Goal: Task Accomplishment & Management: Manage account settings

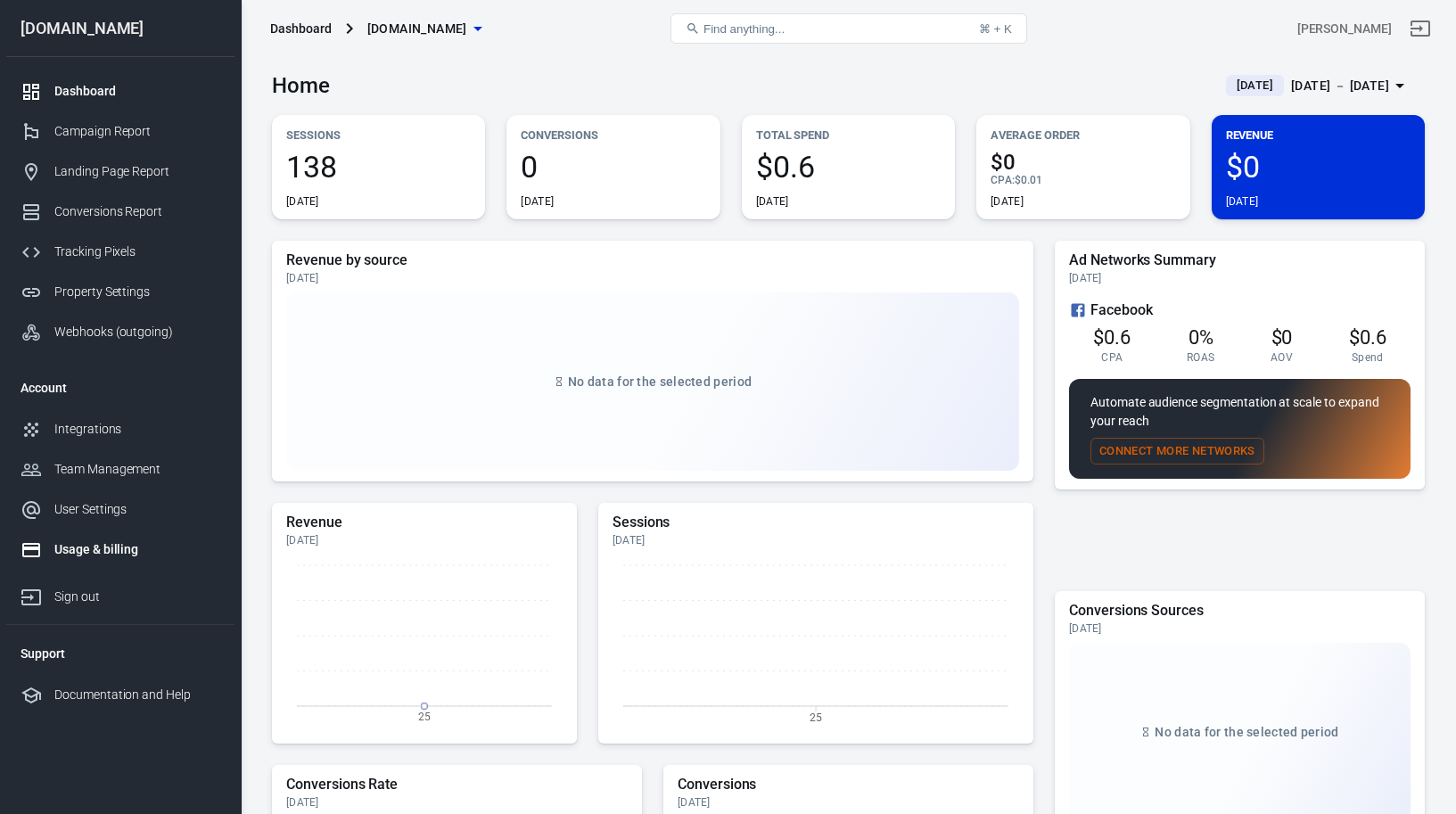
click at [97, 548] on div "Usage & billing" at bounding box center [137, 549] width 166 height 19
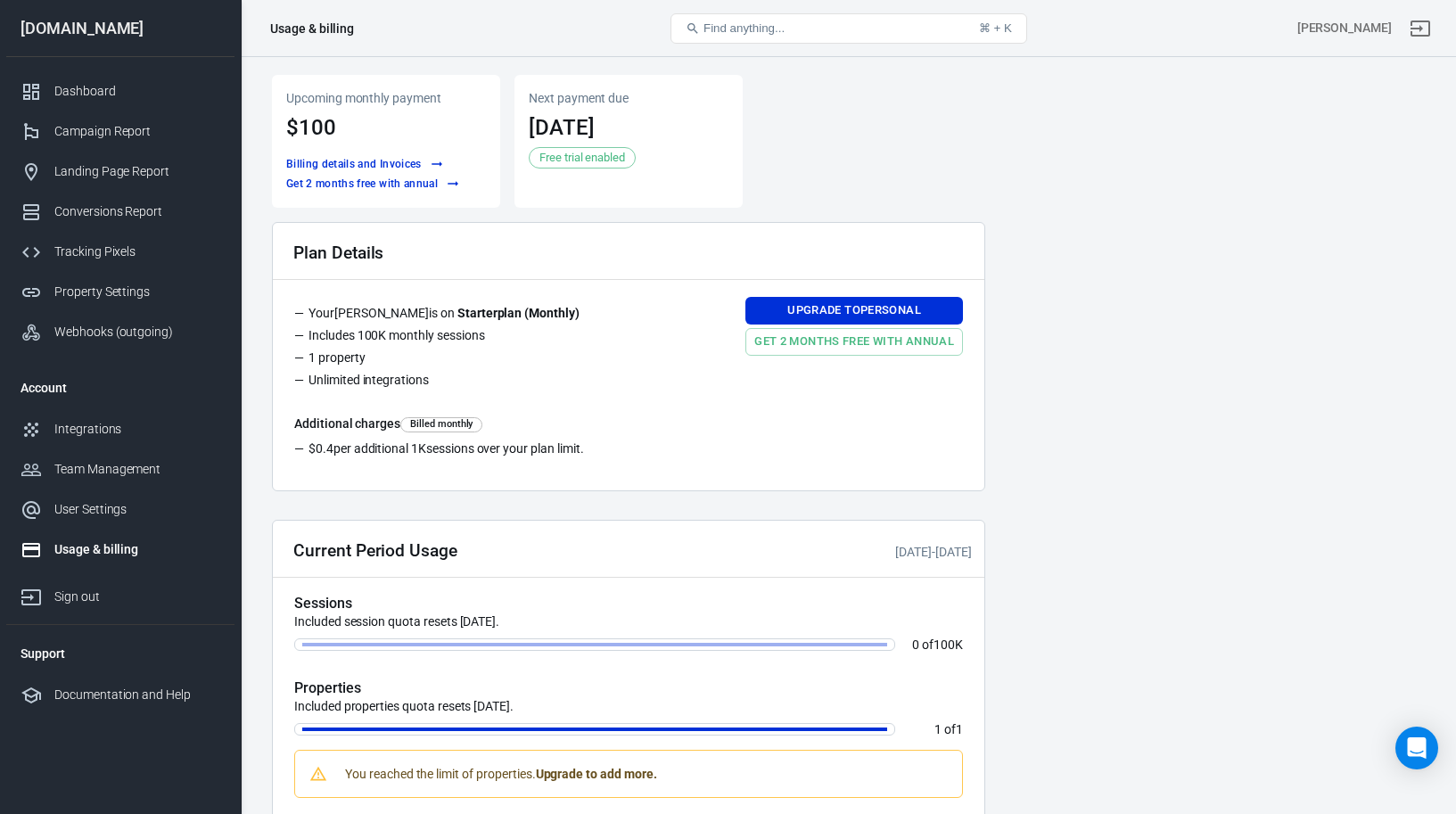
click at [1070, 301] on main "Upcoming monthly payment $100 Billing details and Invoices Get 2 months free wi…" at bounding box center [848, 653] width 1152 height 1157
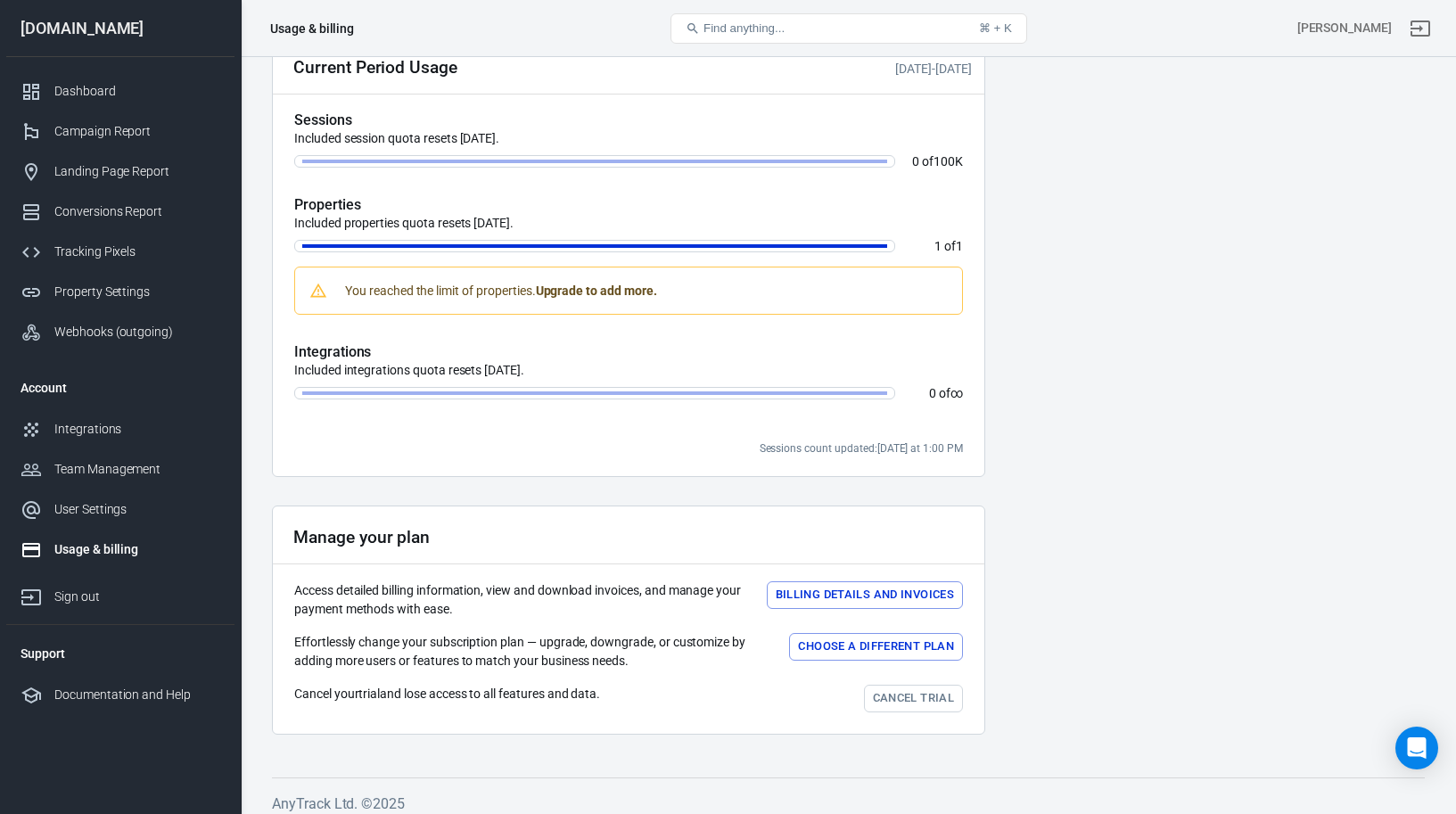
scroll to position [495, 0]
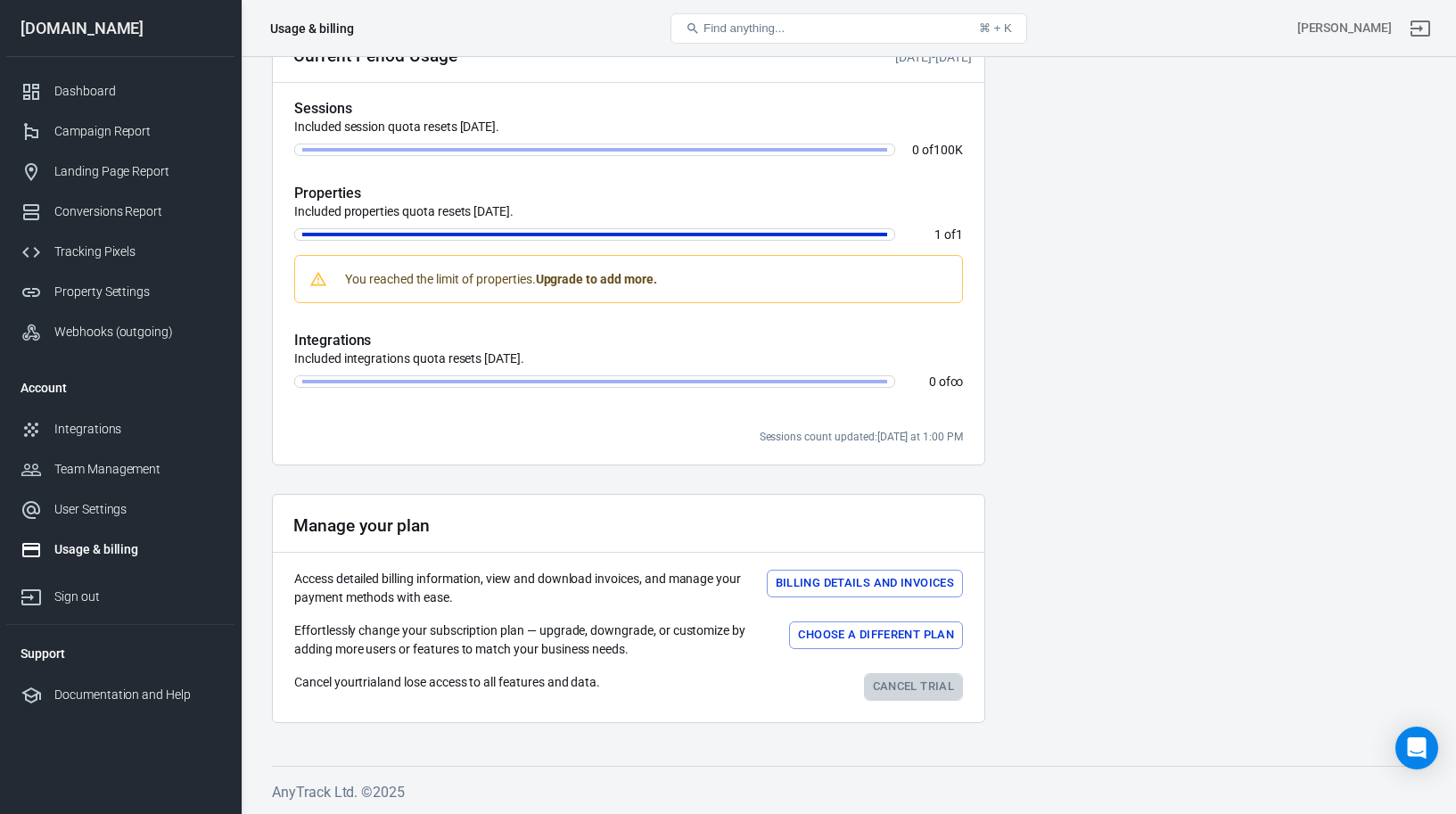
click at [883, 679] on link "Cancel trial" at bounding box center [913, 687] width 99 height 28
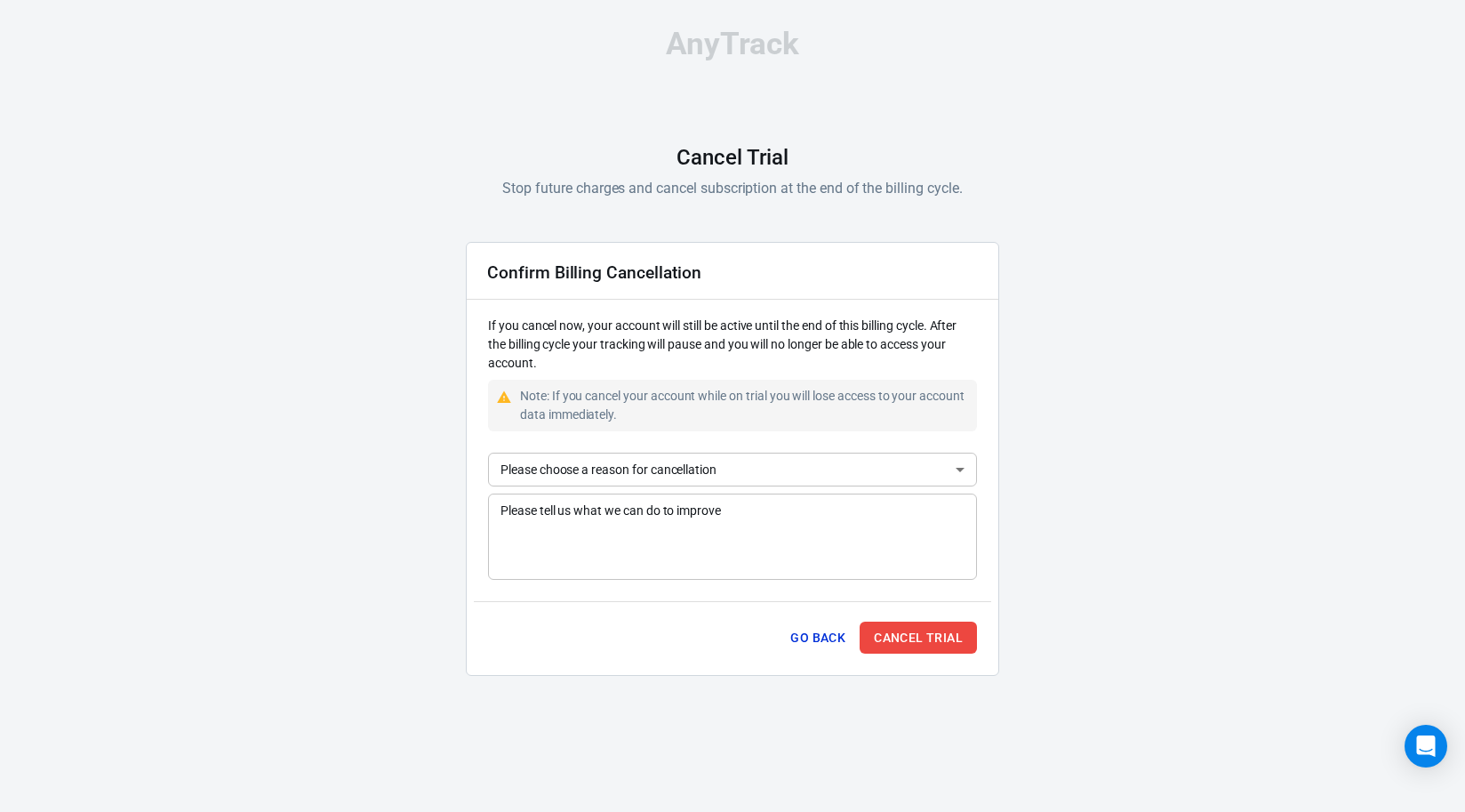
click at [624, 447] on div "Confirm Billing Cancellation If you cancel now, your account will still be acti…" at bounding box center [732, 458] width 534 height 434
click at [629, 470] on body "AnyTrack Cancel Trial Stop future charges and cancel subscription at the end of…" at bounding box center [732, 359] width 1465 height 719
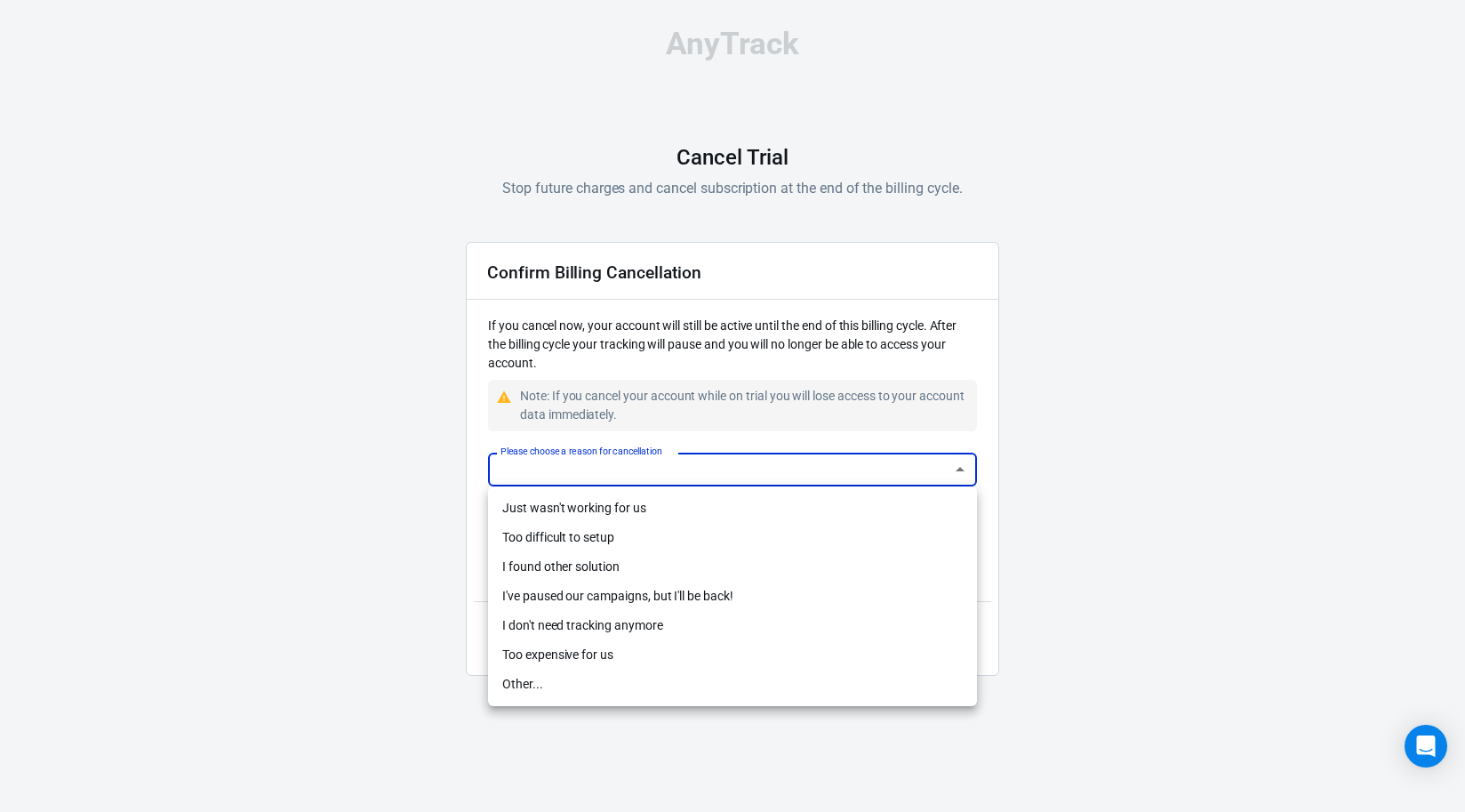
click at [610, 531] on li "Too difficult to setup" at bounding box center [732, 538] width 489 height 29
type input "difficult-setup"
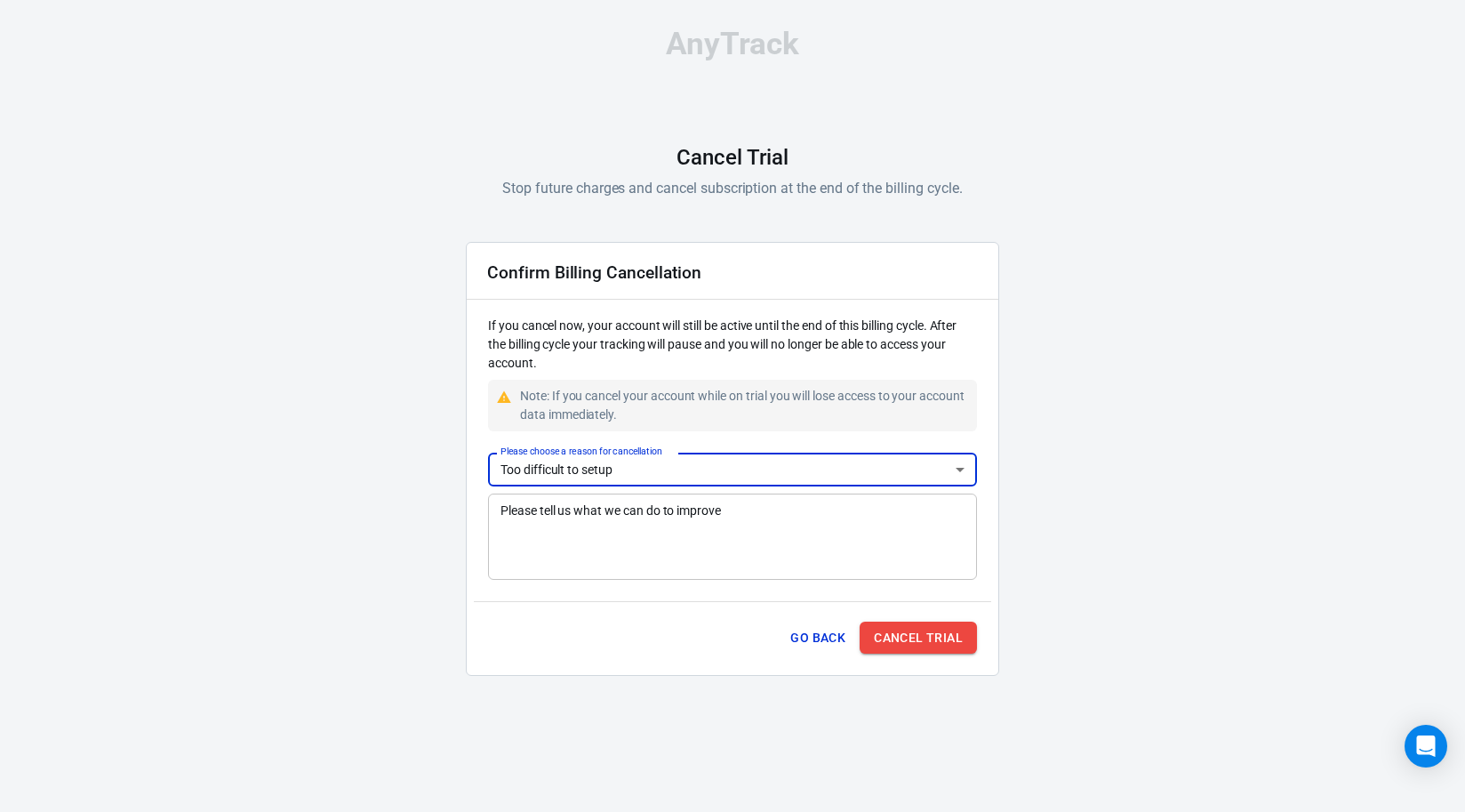
click at [920, 636] on button "Cancel Trial" at bounding box center [917, 637] width 117 height 32
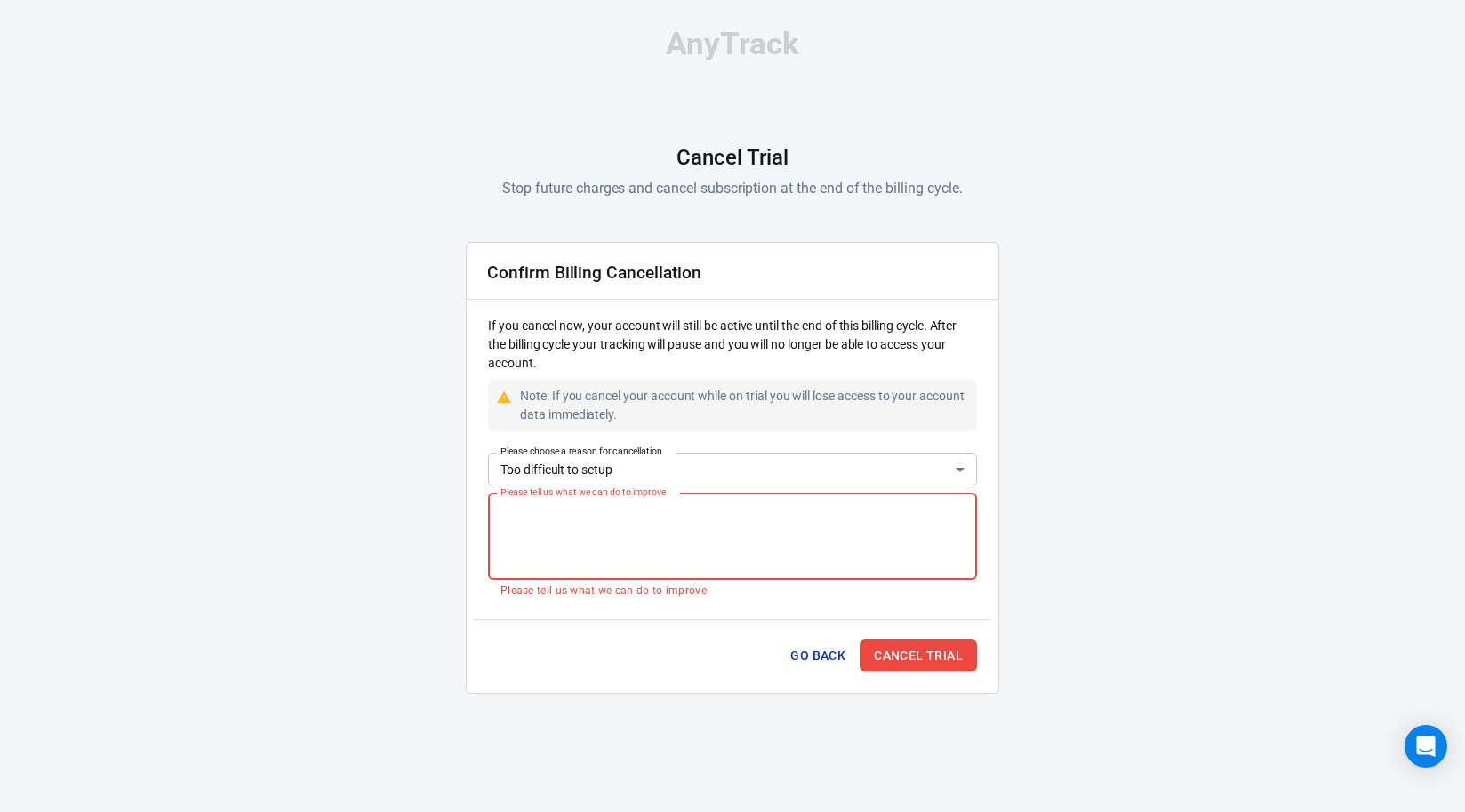
click at [664, 541] on textarea "Please tell us what we can do to improve" at bounding box center [732, 536] width 464 height 71
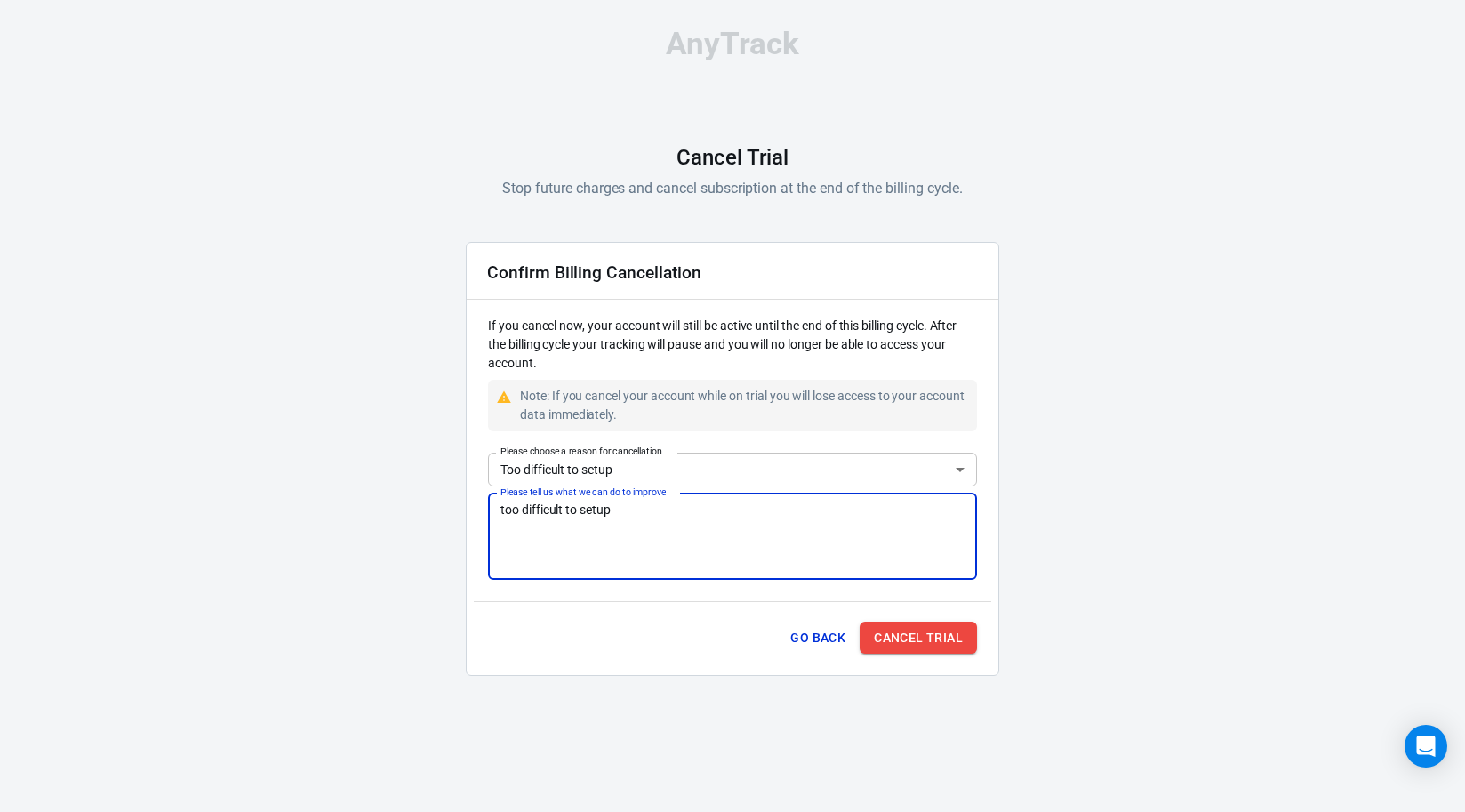
type textarea "too difficult to setup"
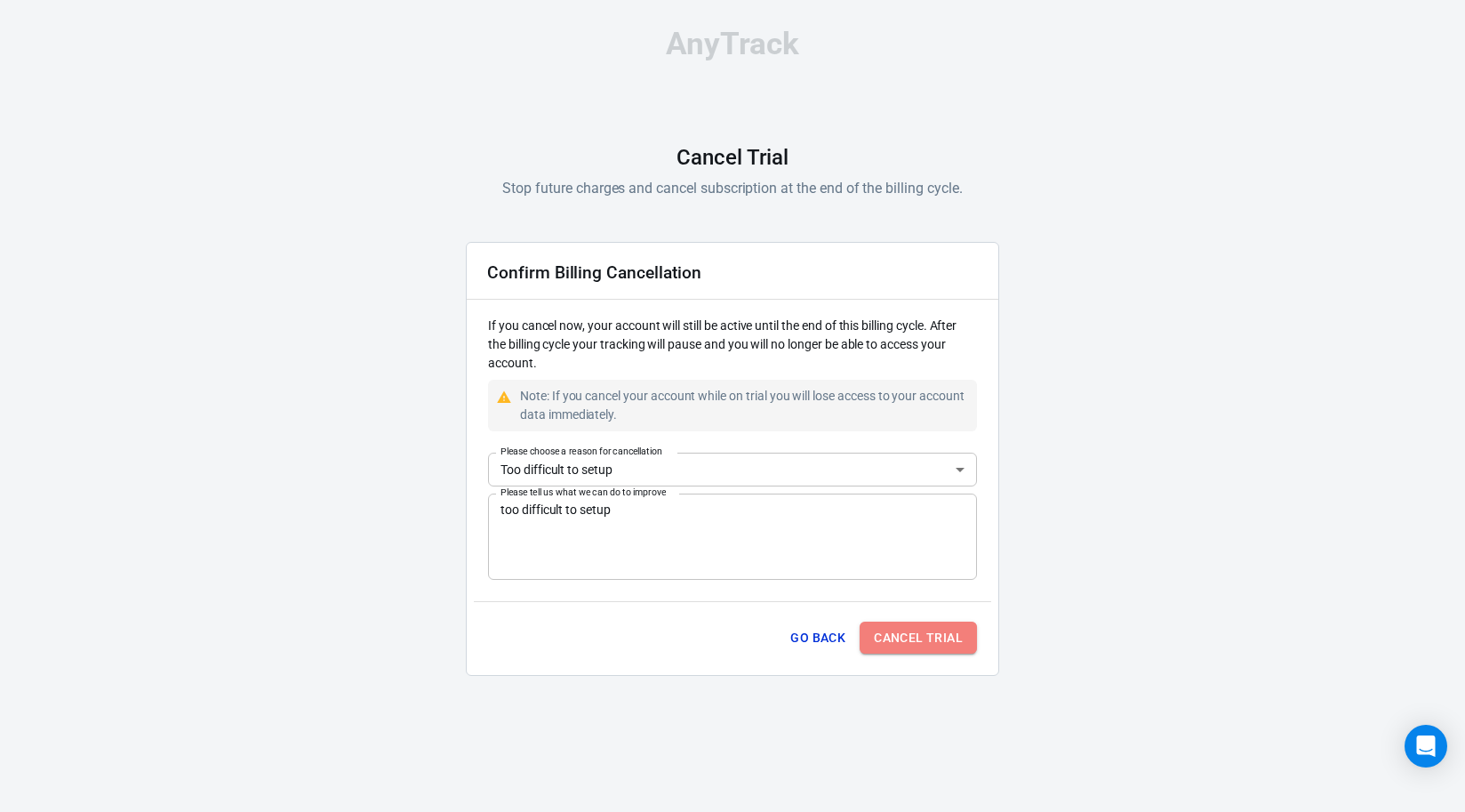
click at [943, 642] on button "Cancel Trial" at bounding box center [917, 637] width 117 height 32
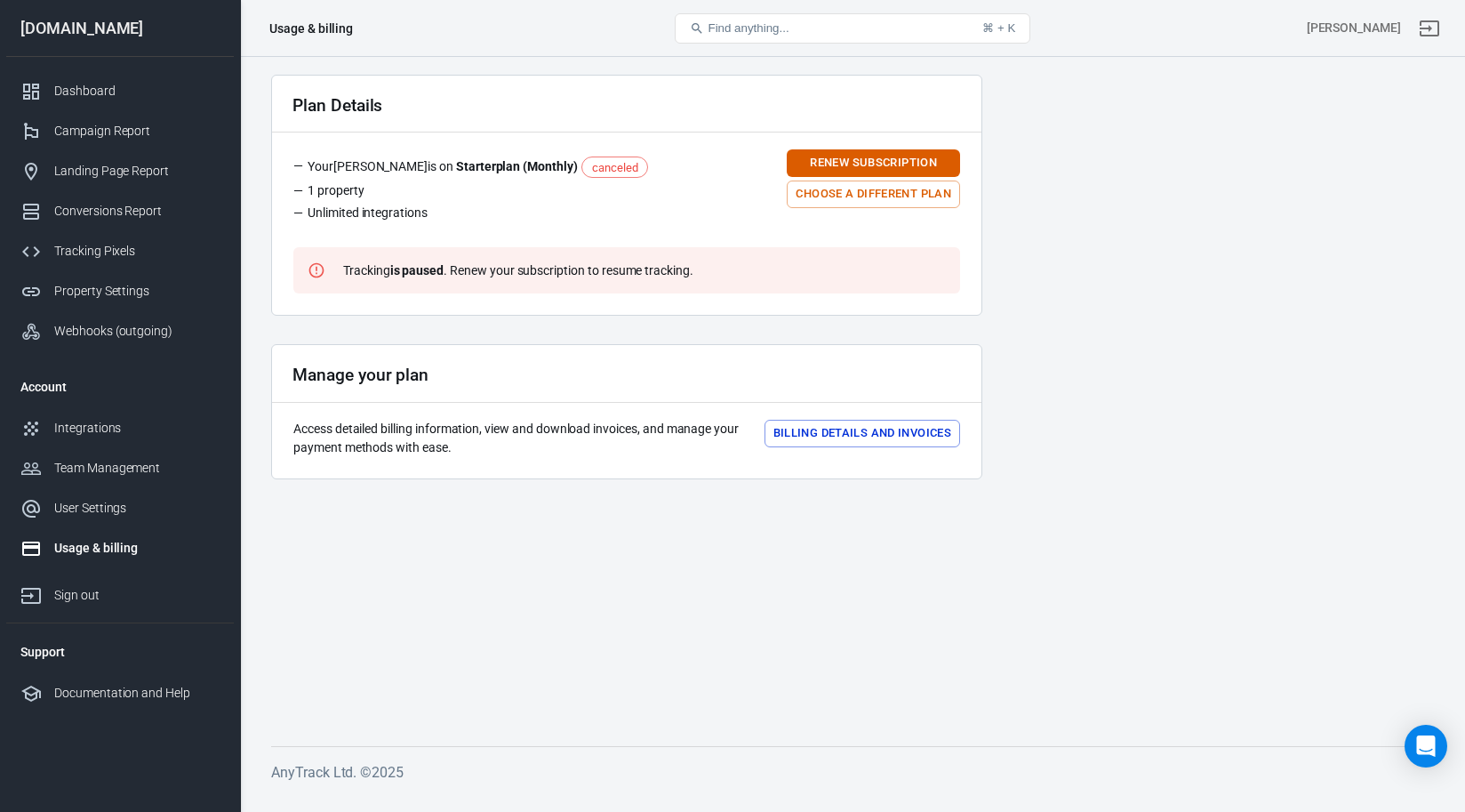
drag, startPoint x: 1011, startPoint y: 254, endPoint x: 1003, endPoint y: 159, distance: 95.3
click at [1011, 254] on main "Plan Details Your [PERSON_NAME] is on Starter plan ( Monthly ) canceled 1 prope…" at bounding box center [852, 396] width 1163 height 643
